Goal: Obtain resource: Obtain resource

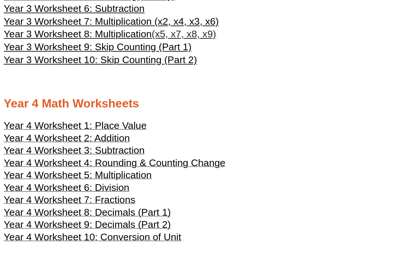
scroll to position [798, 0]
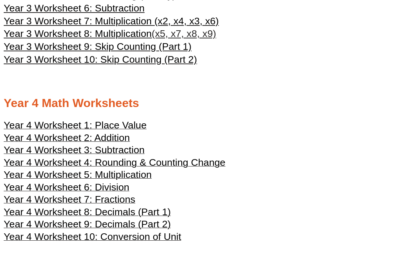
click at [127, 199] on span "Year 4 Worksheet 7: Fractions" at bounding box center [70, 198] width 132 height 11
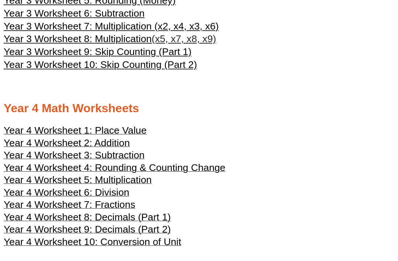
scroll to position [792, 0]
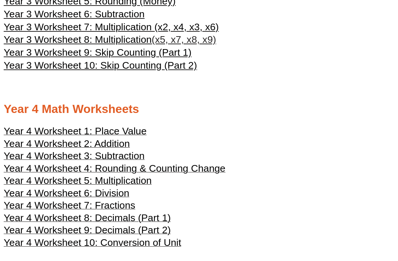
click at [134, 128] on span "Year 4 Worksheet 1: Place Value" at bounding box center [75, 130] width 143 height 11
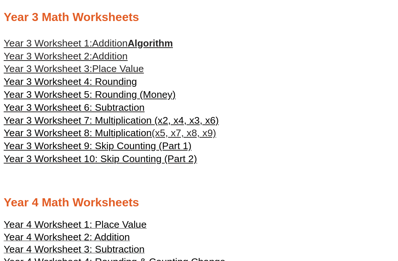
scroll to position [698, 0]
click at [176, 260] on span "Year 4 Worksheet 4: Rounding & Counting Change" at bounding box center [115, 261] width 222 height 11
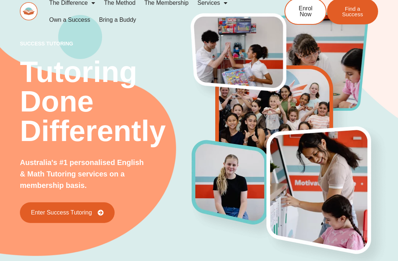
scroll to position [8, 0]
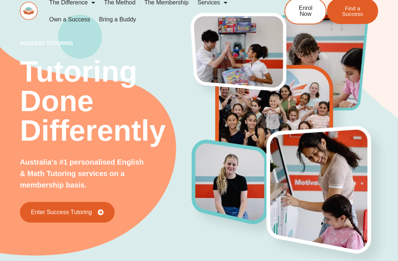
click at [61, 44] on p "success tutoring" at bounding box center [106, 43] width 172 height 5
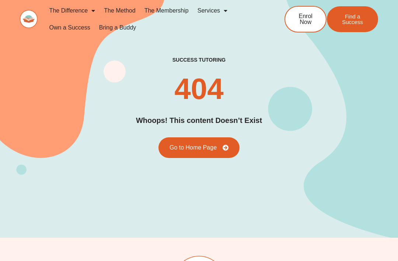
click at [127, 13] on link "The Method" at bounding box center [120, 10] width 40 height 17
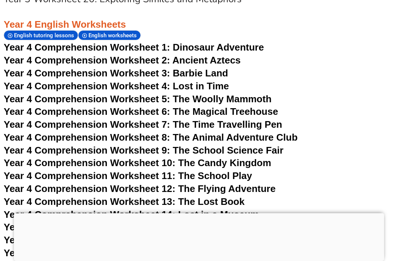
scroll to position [2856, 0]
click at [358, 221] on h3 "Year 4 Comprehension Worksheet 15: The Talking Toy" at bounding box center [199, 227] width 391 height 13
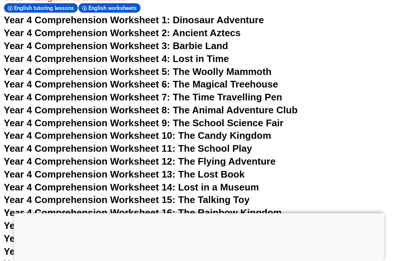
scroll to position [2884, 0]
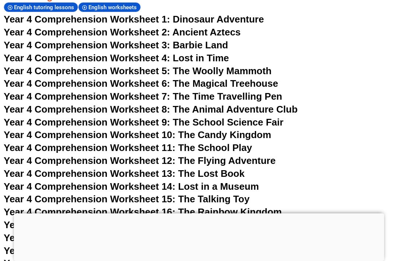
click at [223, 142] on span "Year 4 Comprehension Worksheet 11: The School Play" at bounding box center [128, 147] width 248 height 11
